Goal: Task Accomplishment & Management: Use online tool/utility

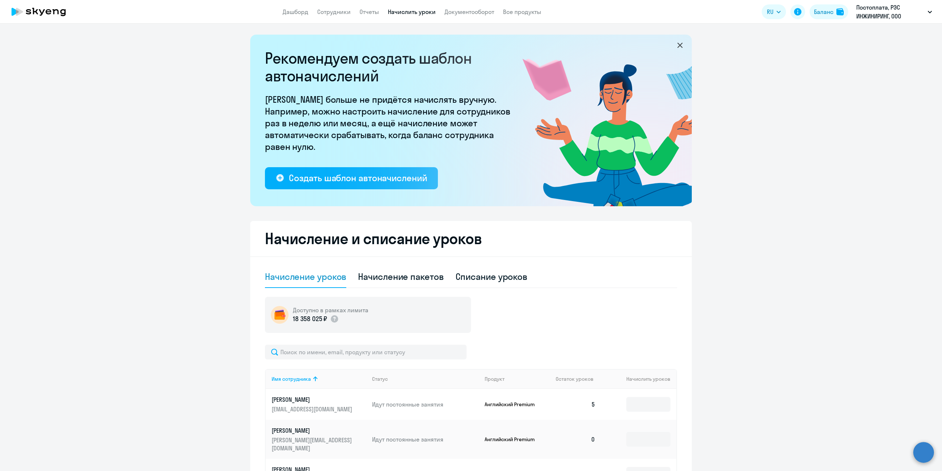
select select "10"
click at [336, 10] on link "Сотрудники" at bounding box center [333, 11] width 33 height 7
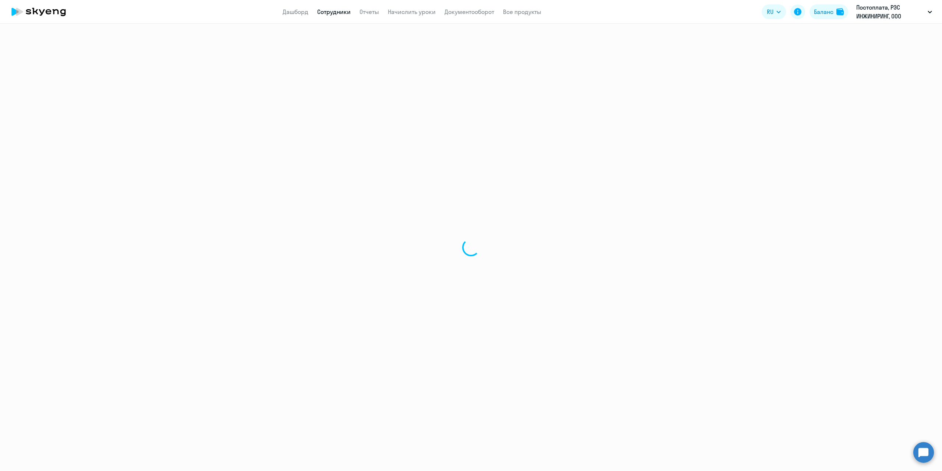
select select "30"
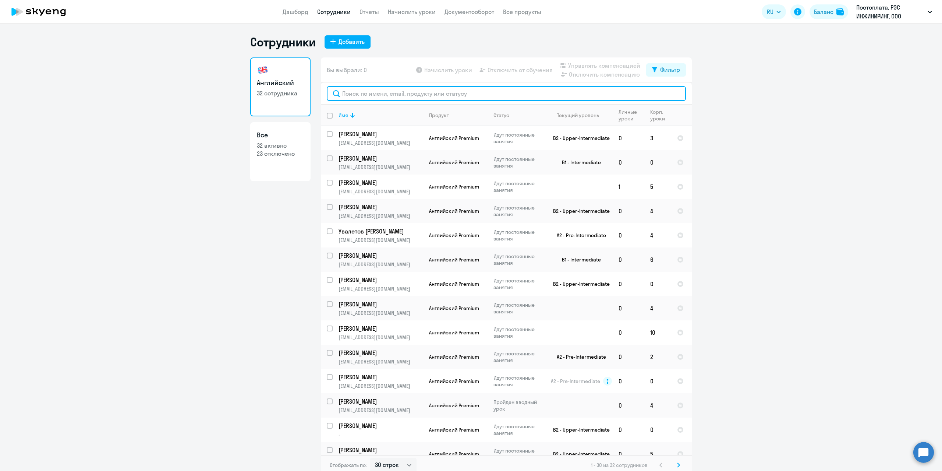
click at [386, 95] on input "text" at bounding box center [506, 93] width 359 height 15
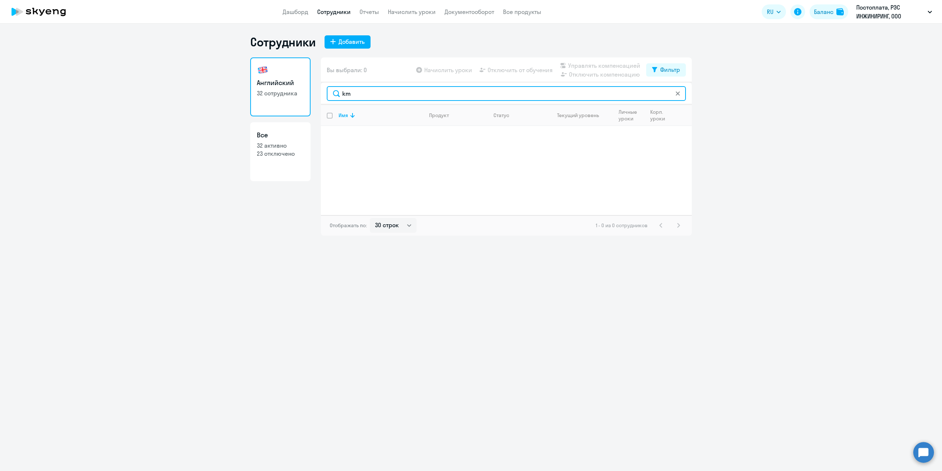
type input "k"
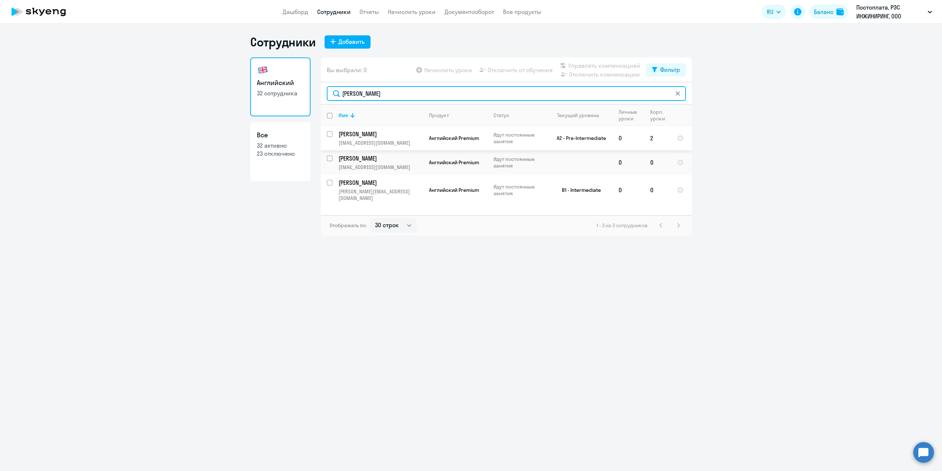
type input "[PERSON_NAME]"
click at [329, 135] on input "select row 4703411" at bounding box center [334, 138] width 15 height 15
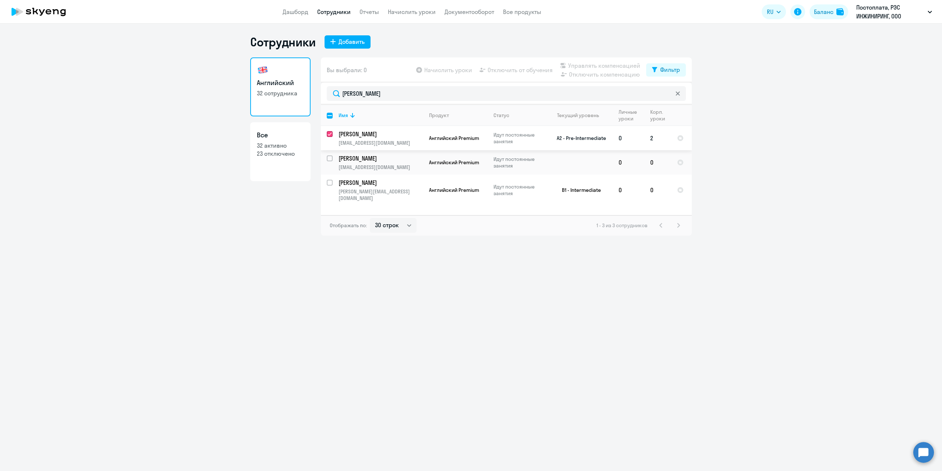
checkbox input "true"
click at [446, 71] on span "Начислить уроки" at bounding box center [448, 70] width 48 height 9
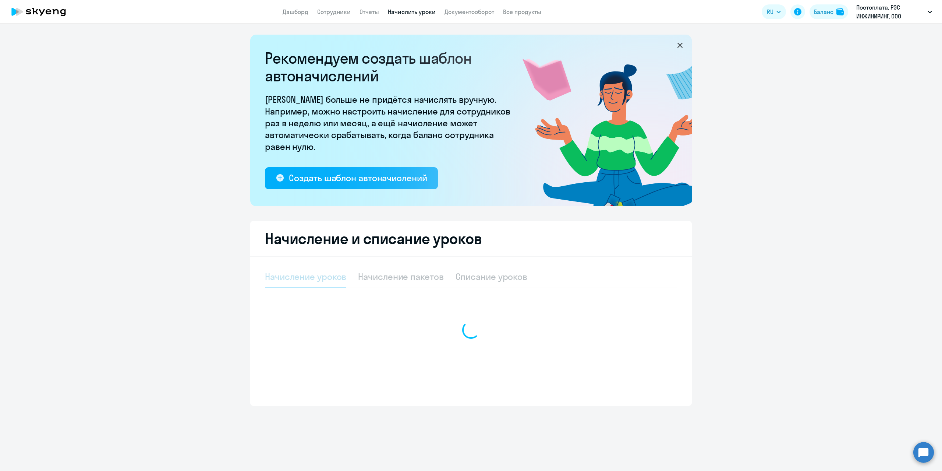
select select "10"
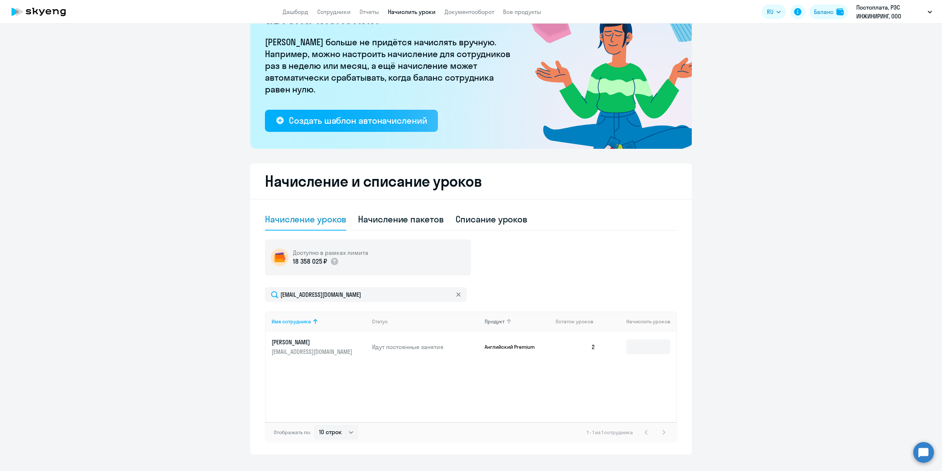
scroll to position [70, 0]
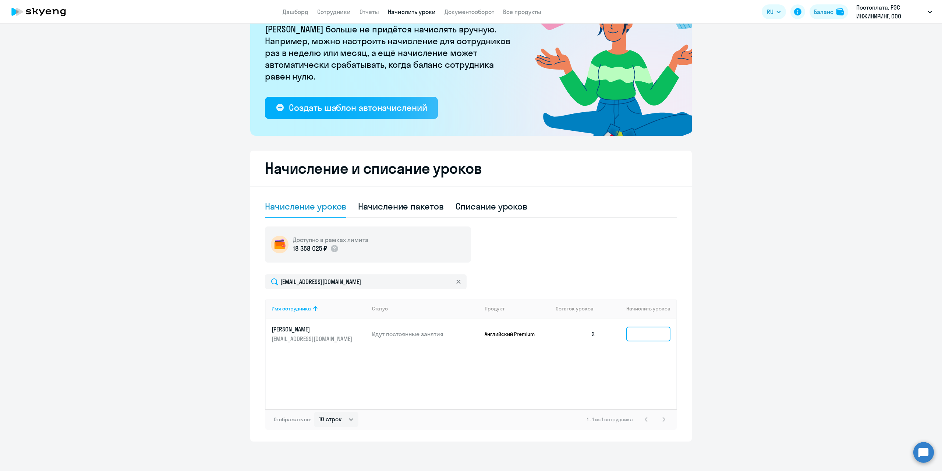
click at [637, 337] on input at bounding box center [648, 333] width 44 height 15
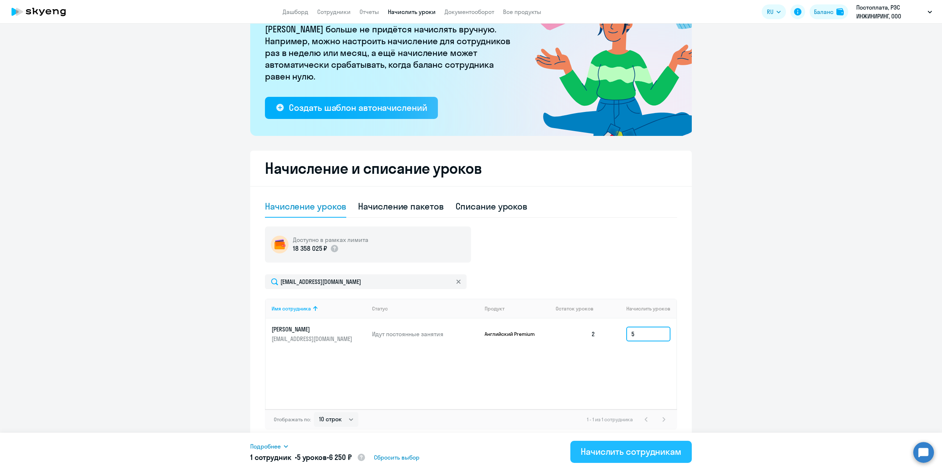
type input "5"
click at [627, 456] on div "Начислить сотрудникам" at bounding box center [631, 451] width 101 height 12
